Goal: Task Accomplishment & Management: Use online tool/utility

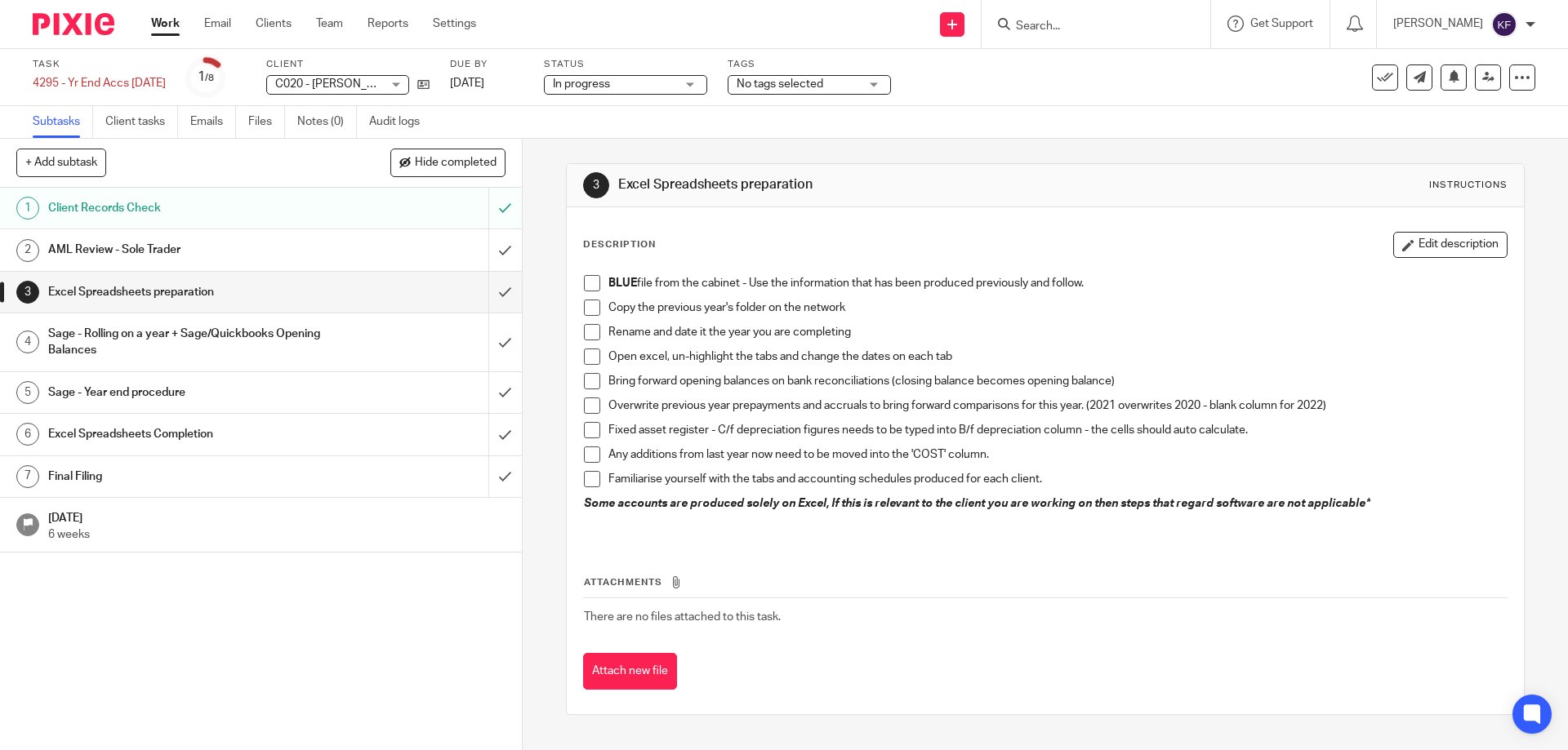
click at [586, 282] on span at bounding box center [592, 283] width 16 height 16
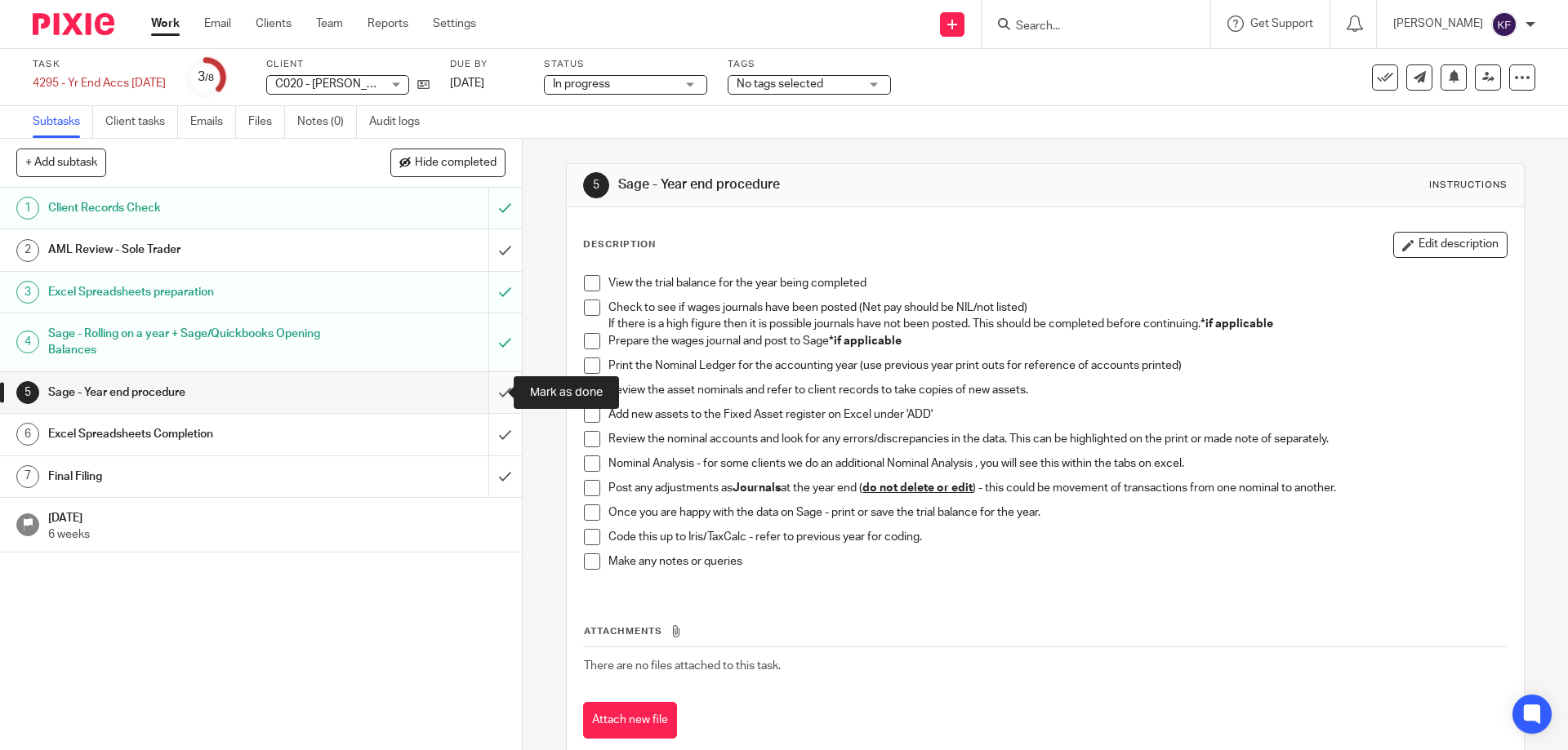
click at [491, 392] on input "submit" at bounding box center [261, 393] width 522 height 41
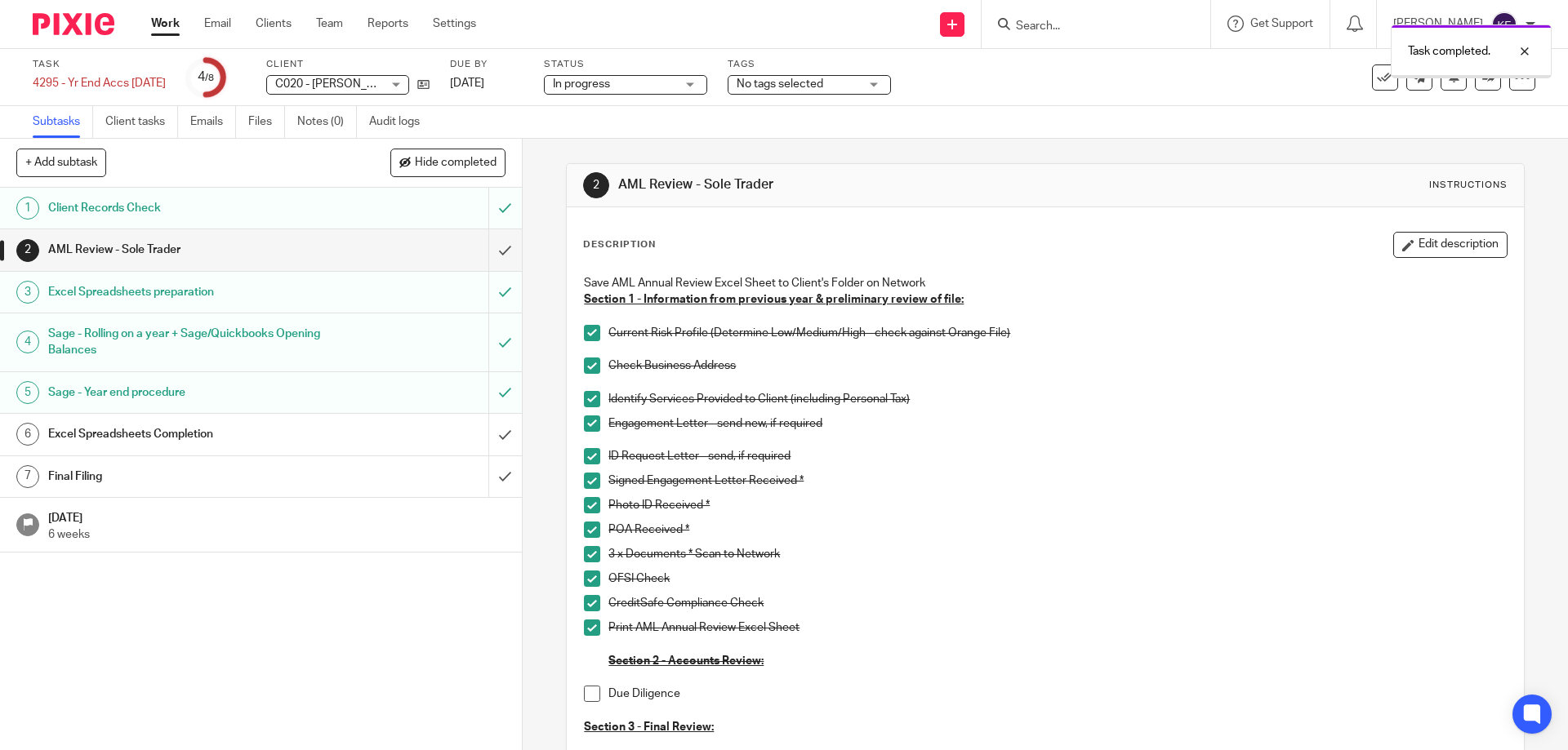
click at [276, 435] on h1 "Excel Spreadsheets Completion" at bounding box center [189, 434] width 283 height 25
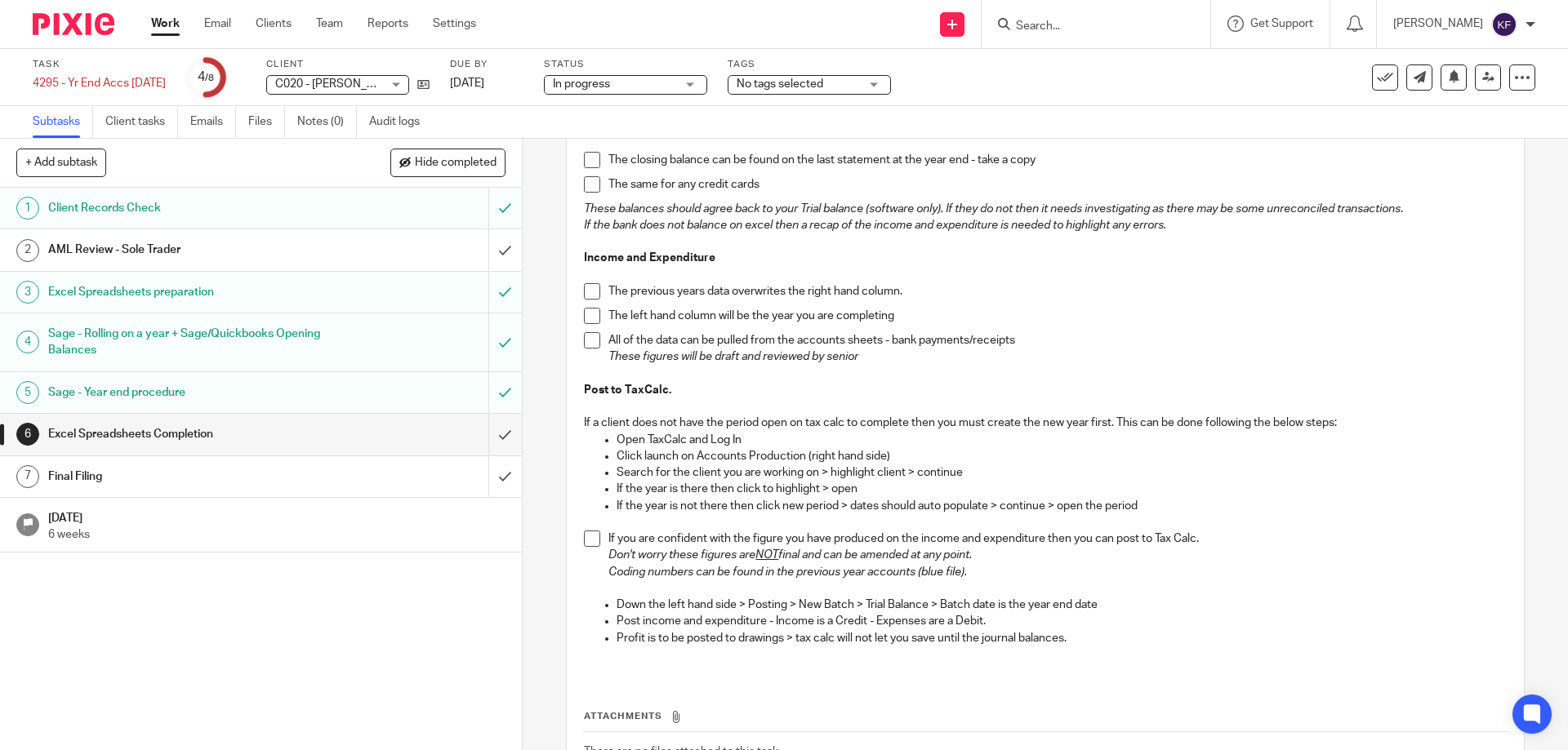
scroll to position [816, 0]
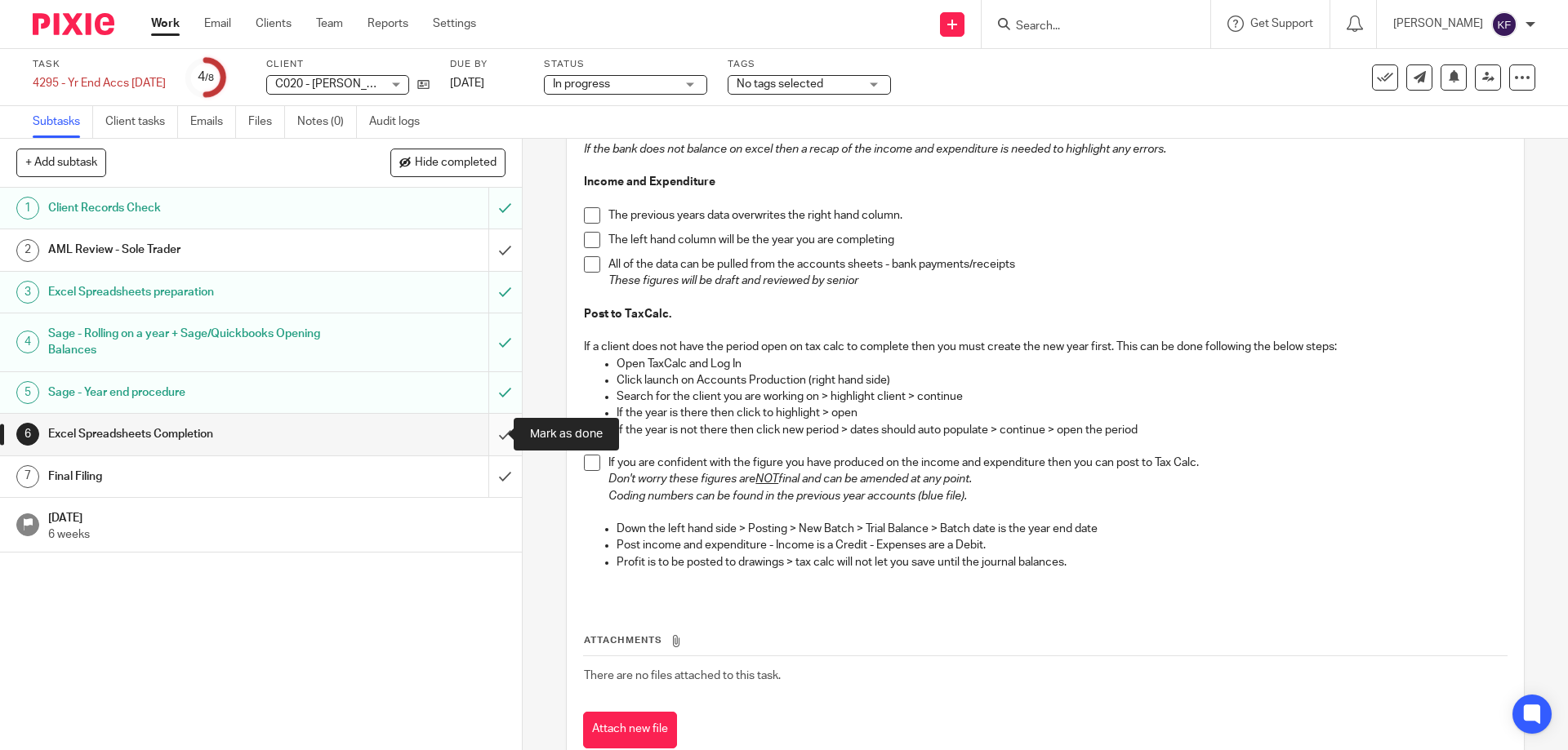
click at [491, 440] on input "submit" at bounding box center [261, 434] width 522 height 41
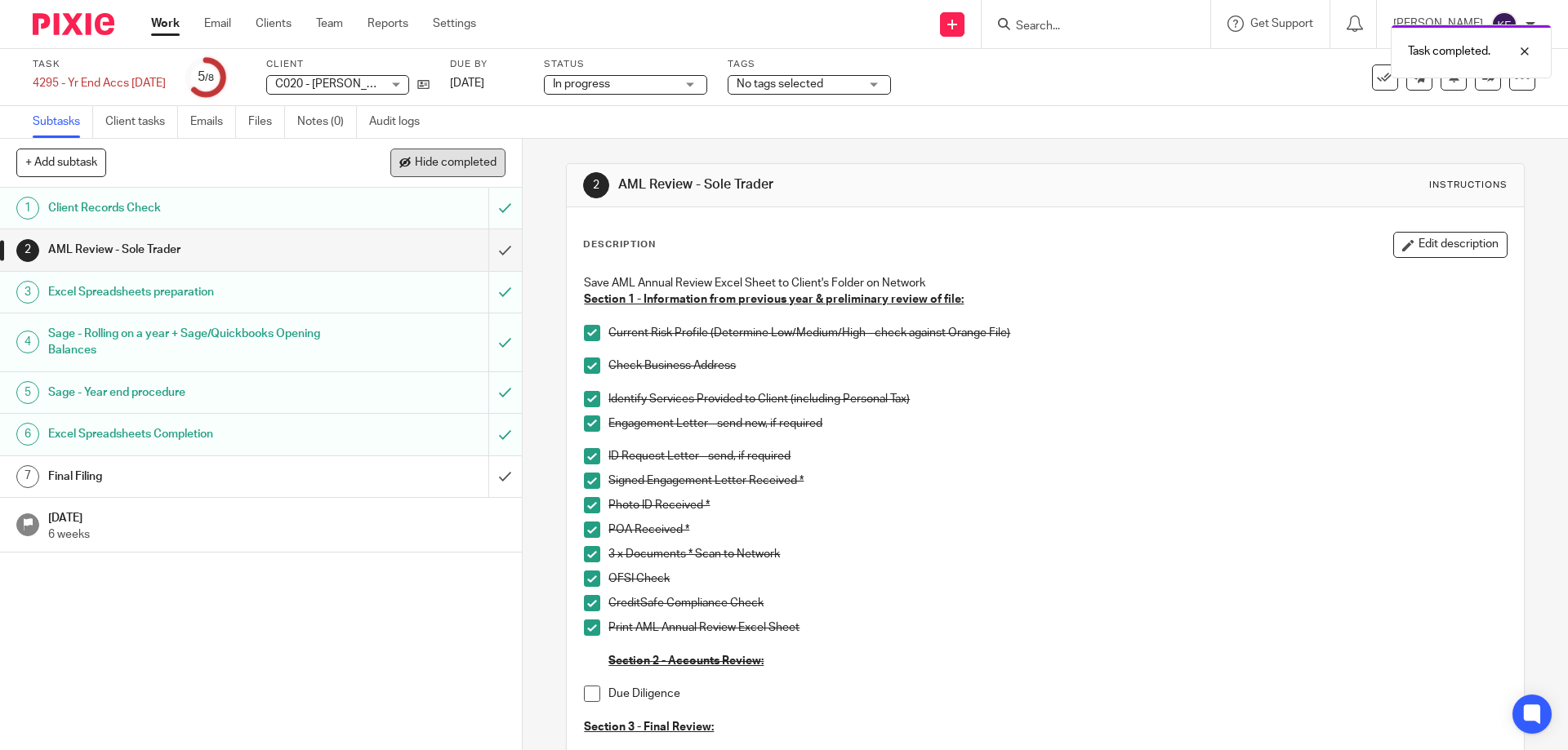
click at [473, 159] on span "Hide completed" at bounding box center [455, 163] width 82 height 13
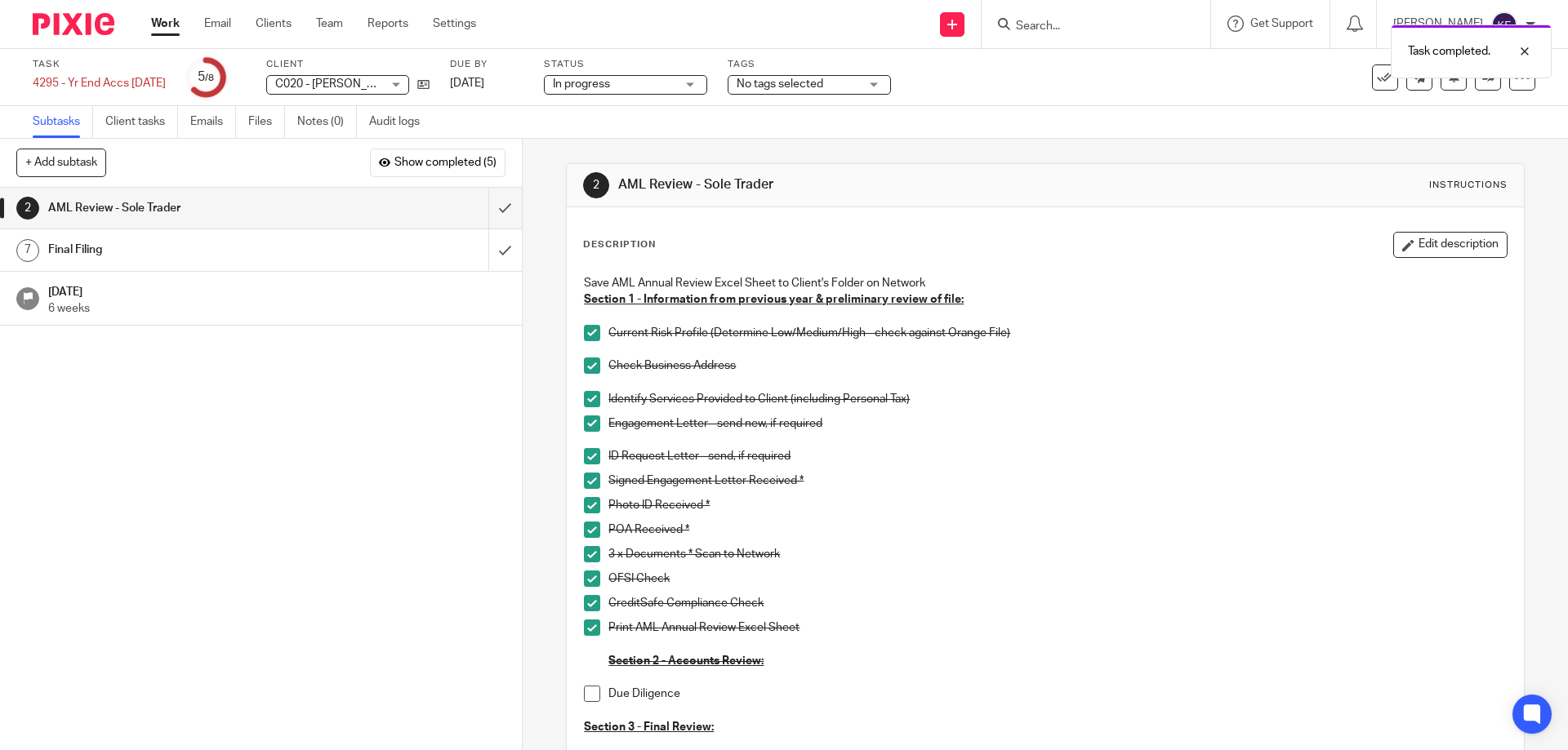
click at [385, 206] on div "AML Review - Sole Trader" at bounding box center [260, 208] width 424 height 25
click at [587, 693] on span at bounding box center [592, 694] width 16 height 16
click at [373, 246] on div "Final Filing" at bounding box center [260, 250] width 424 height 25
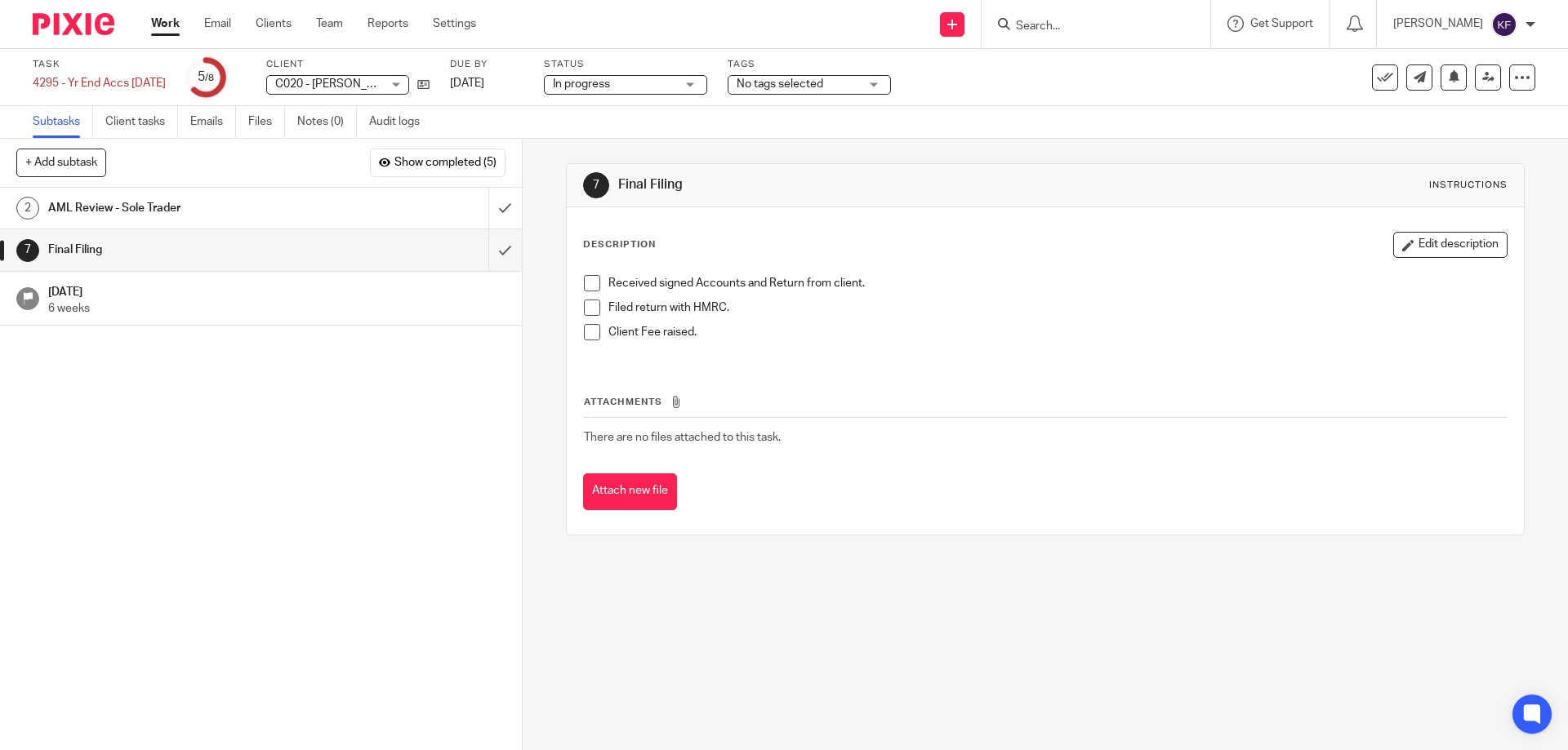
click at [675, 83] on span "In progress" at bounding box center [614, 84] width 123 height 17
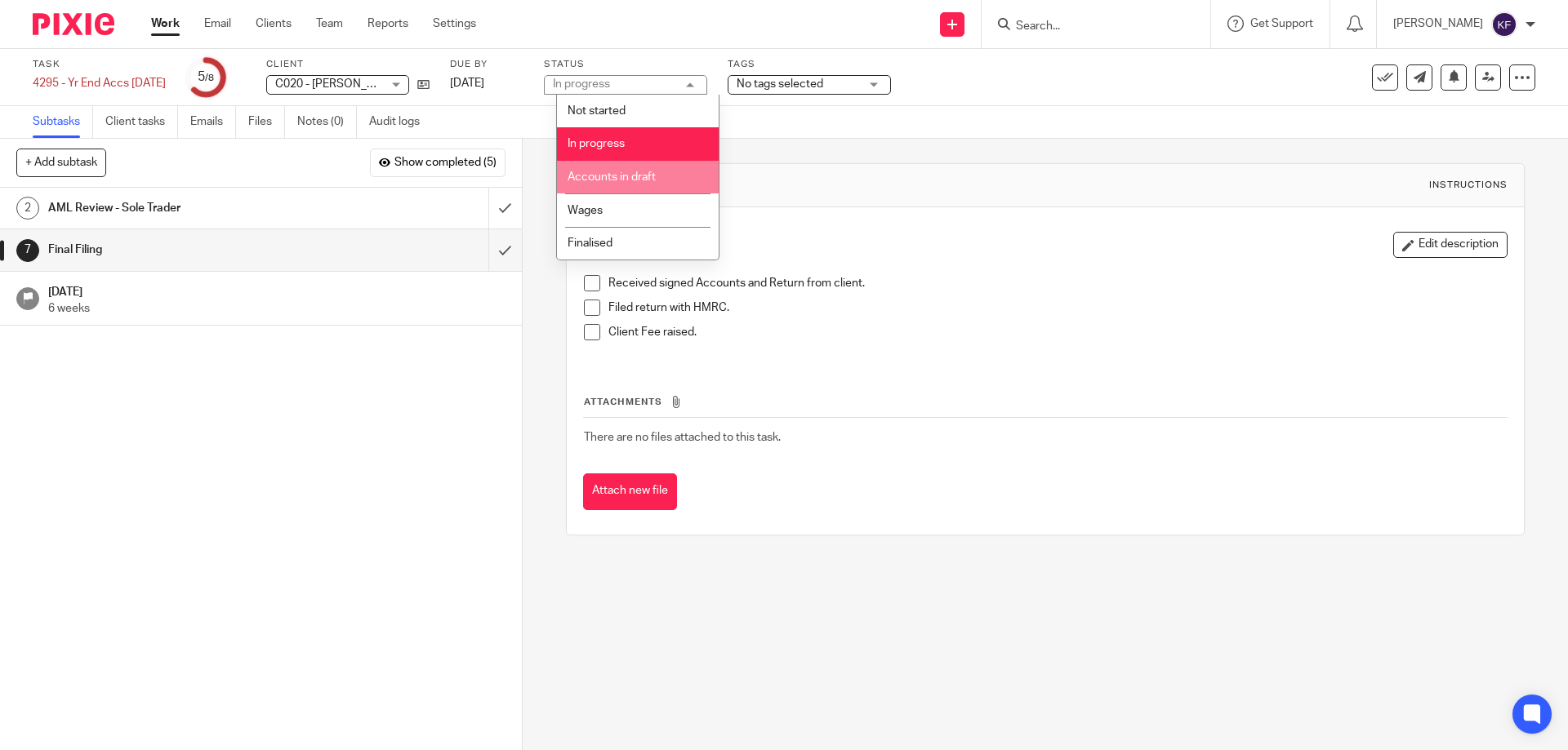
drag, startPoint x: 659, startPoint y: 174, endPoint x: 754, endPoint y: 151, distance: 97.7
click at [660, 174] on li "Accounts in draft" at bounding box center [637, 177] width 161 height 34
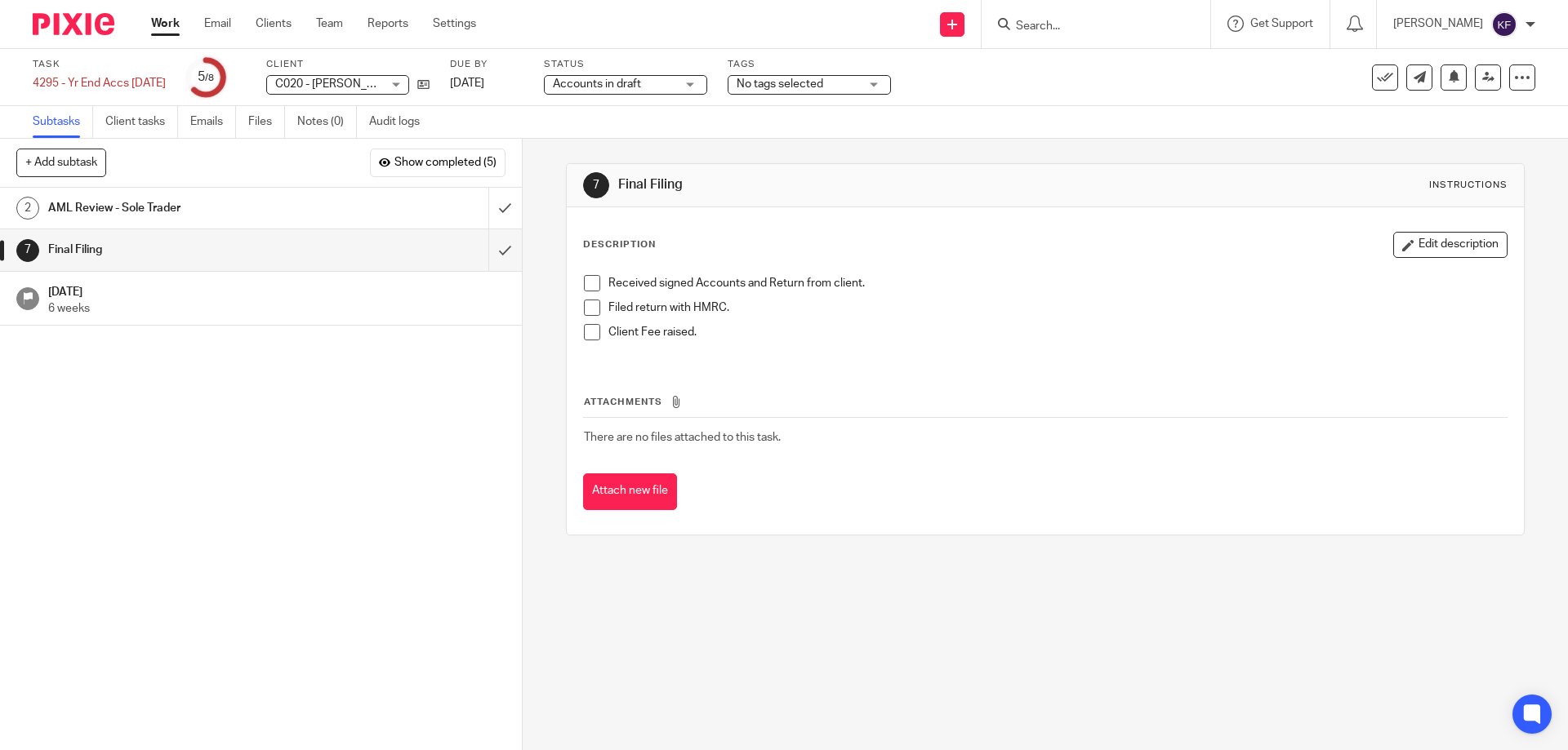
click at [835, 90] on span "No tags selected" at bounding box center [798, 84] width 123 height 17
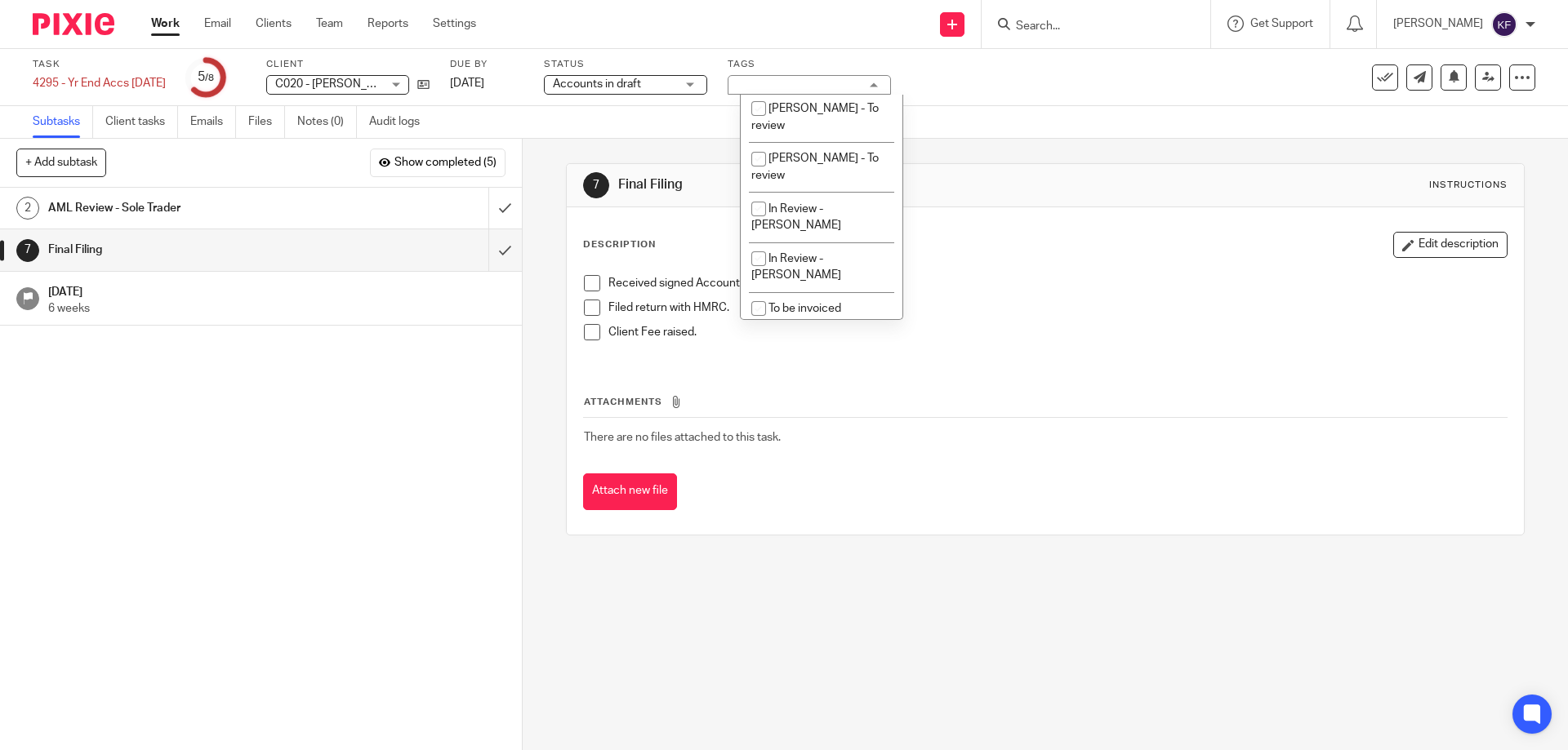
scroll to position [408, 0]
click at [837, 124] on span "Rachael Thacker - To review" at bounding box center [815, 109] width 128 height 29
checkbox input "true"
click at [1080, 162] on div "7 Final Filing Instructions Description Edit description Received signed Accoun…" at bounding box center [1045, 349] width 958 height 421
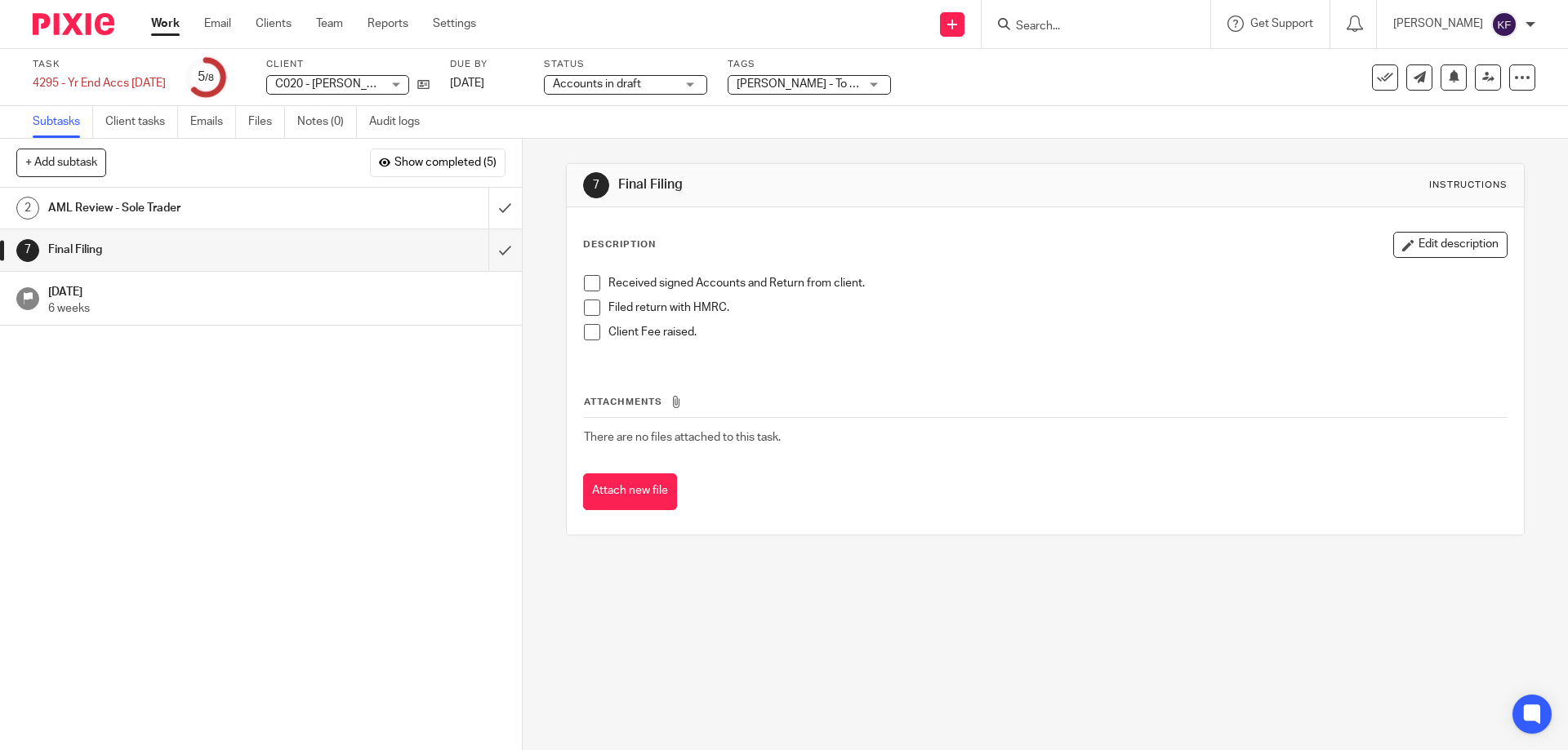
click at [88, 25] on img at bounding box center [74, 24] width 82 height 22
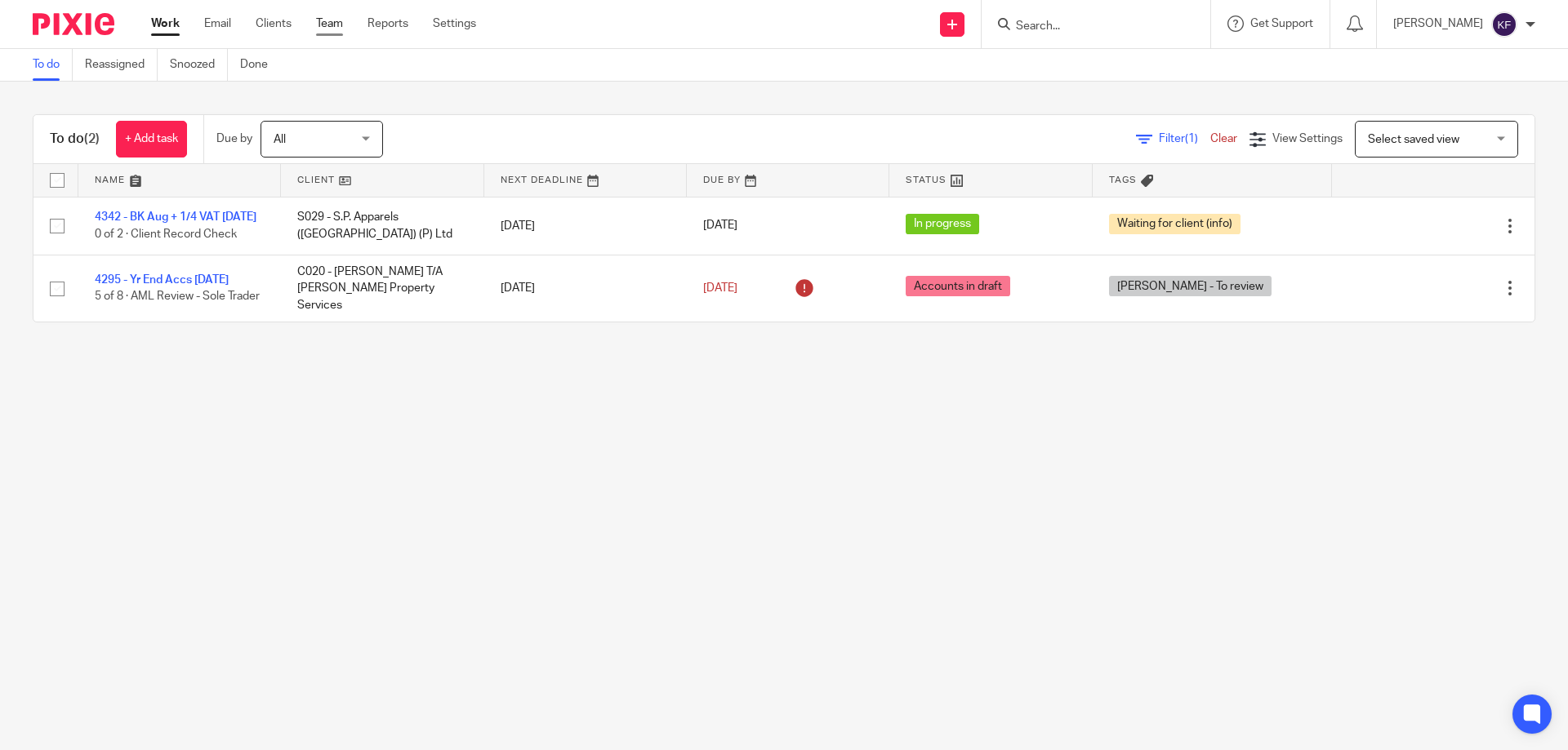
click at [326, 25] on link "Team" at bounding box center [329, 24] width 27 height 16
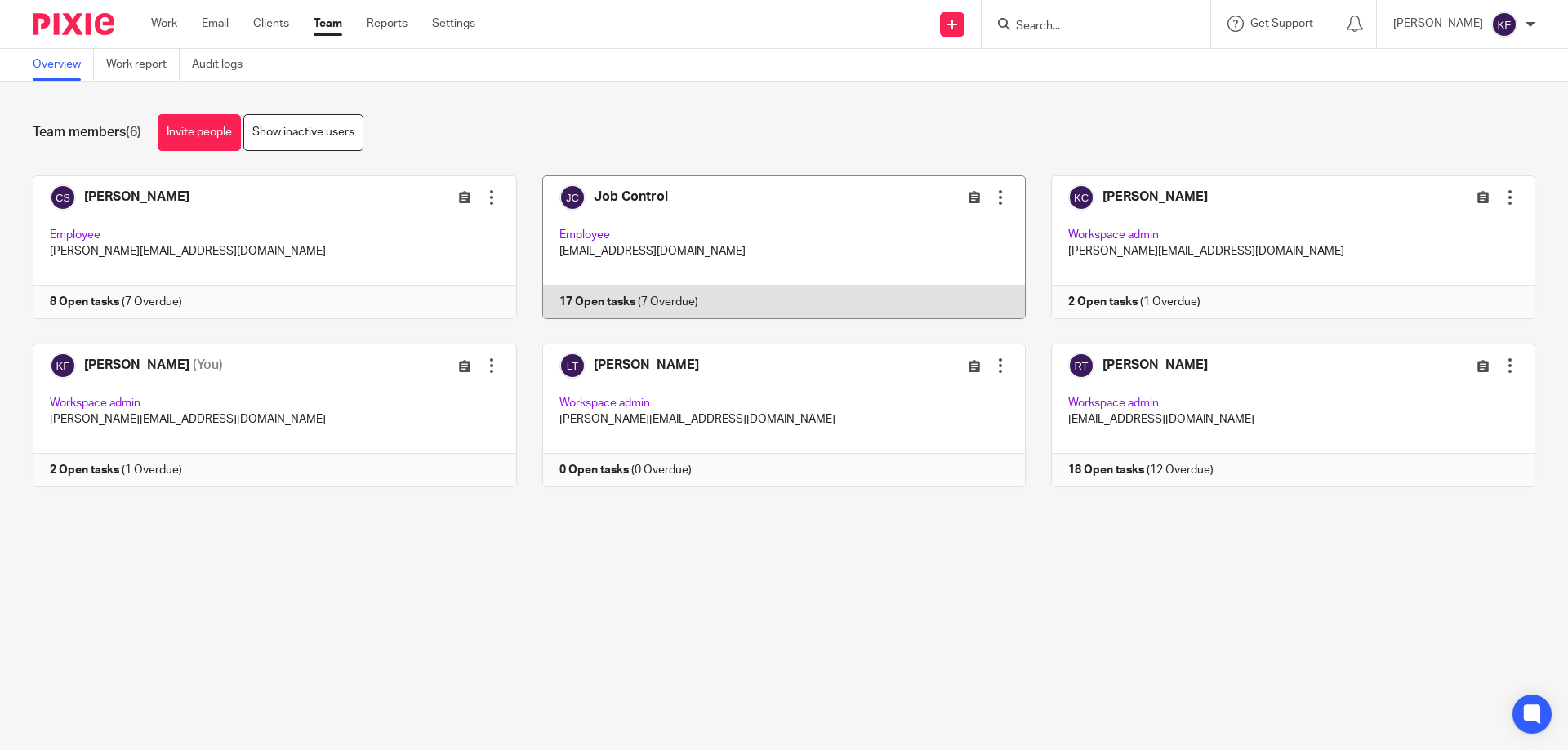
click at [716, 246] on link at bounding box center [772, 246] width 510 height 143
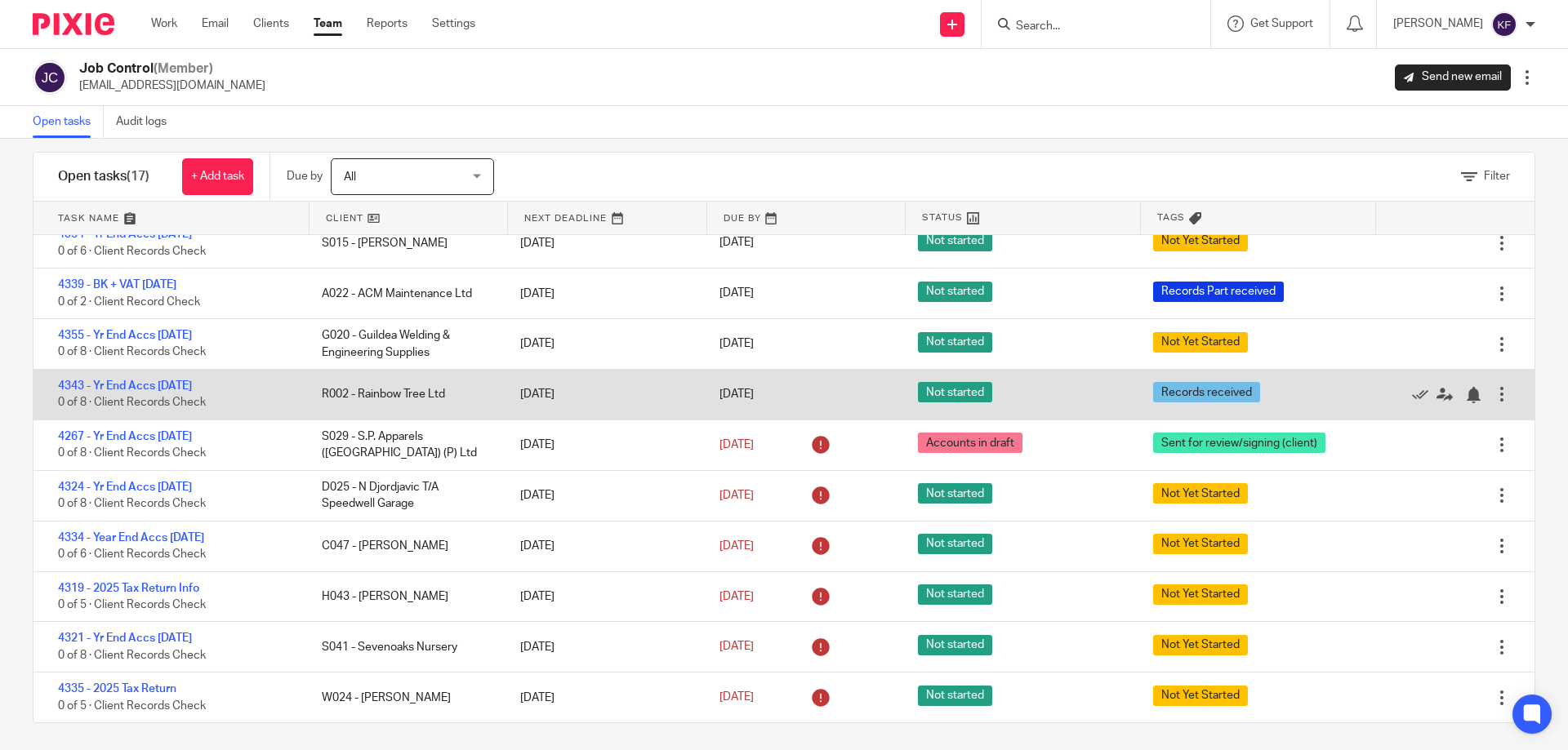
scroll to position [25, 0]
